Goal: Information Seeking & Learning: Understand process/instructions

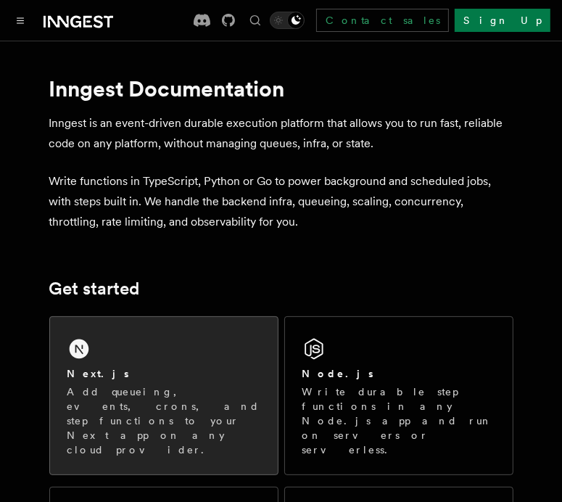
scroll to position [145, 0]
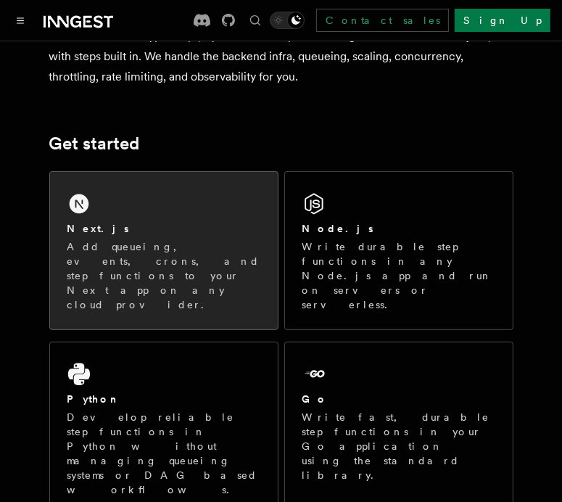
click at [160, 249] on p "Add queueing, events, crons, and step functions to your Next app on any cloud p…" at bounding box center [163, 275] width 193 height 72
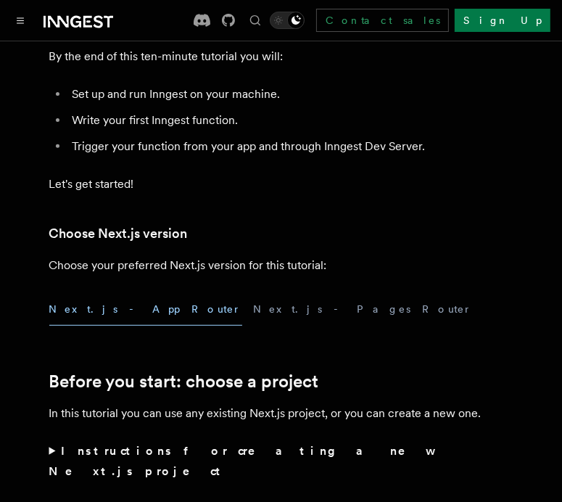
scroll to position [290, 0]
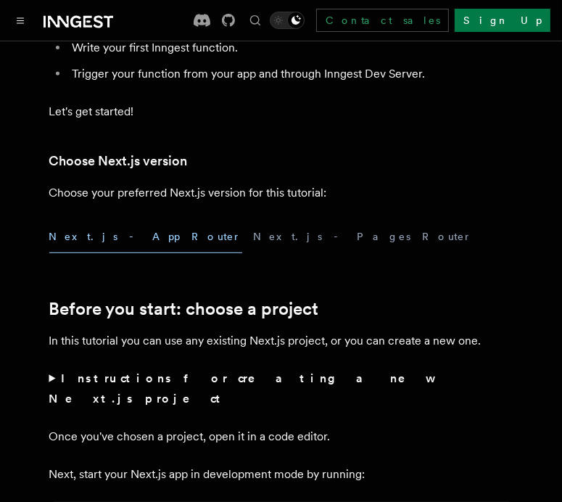
click at [112, 240] on button "Next.js - App Router" at bounding box center [145, 236] width 193 height 33
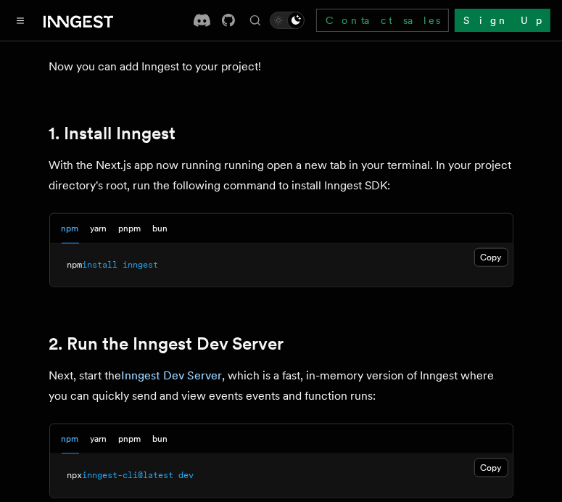
scroll to position [870, 0]
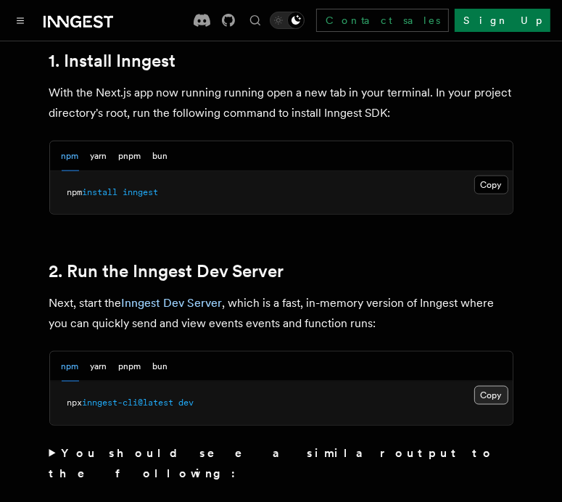
click at [490, 386] on button "Copy Copied" at bounding box center [491, 395] width 34 height 19
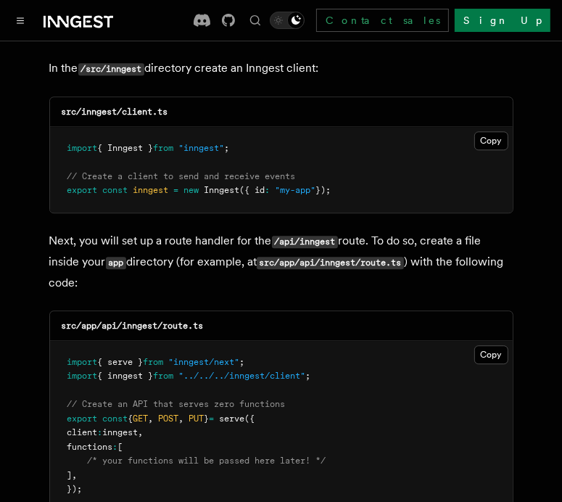
scroll to position [1812, 0]
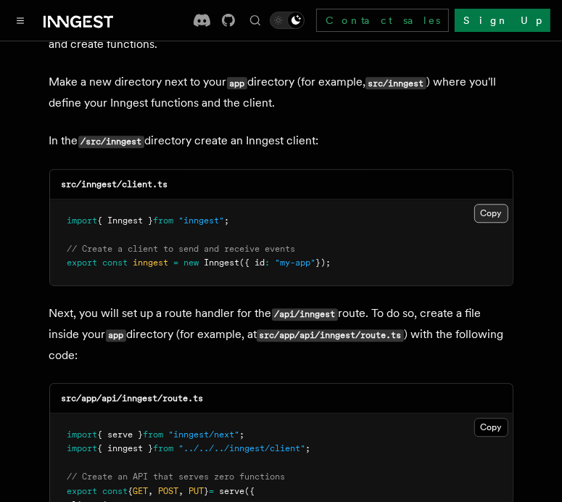
click at [478, 204] on button "Copy Copied" at bounding box center [491, 213] width 34 height 19
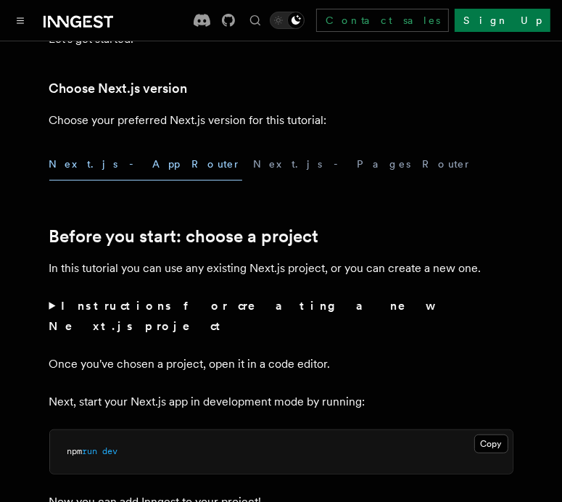
scroll to position [0, 0]
